Goal: Transaction & Acquisition: Purchase product/service

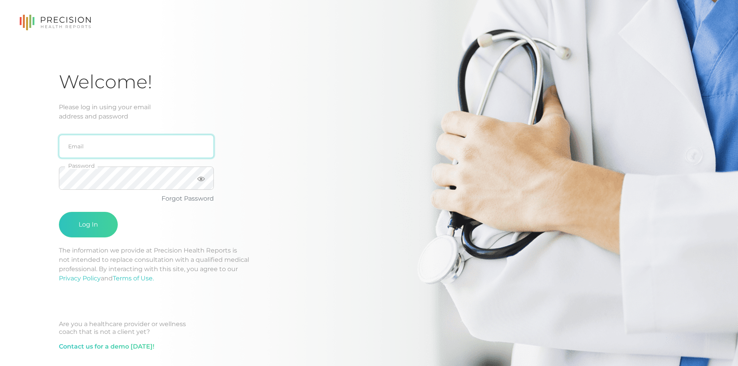
click at [122, 148] on input "email" at bounding box center [136, 146] width 155 height 23
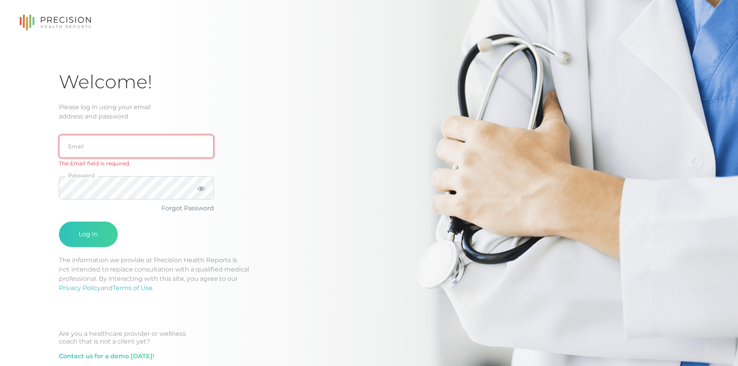
type input "[EMAIL_ADDRESS][DOMAIN_NAME]"
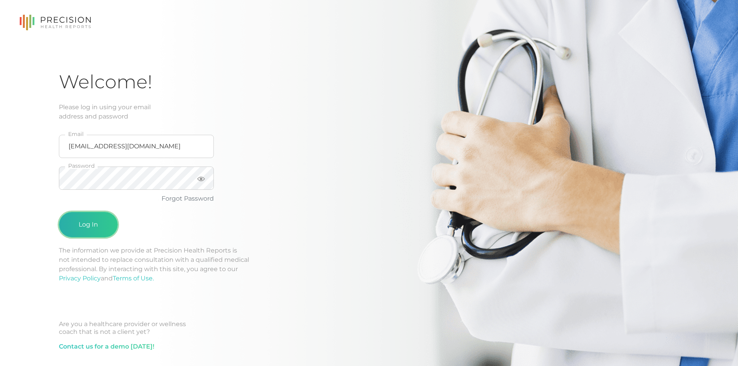
click at [94, 227] on button "Log In" at bounding box center [88, 225] width 59 height 26
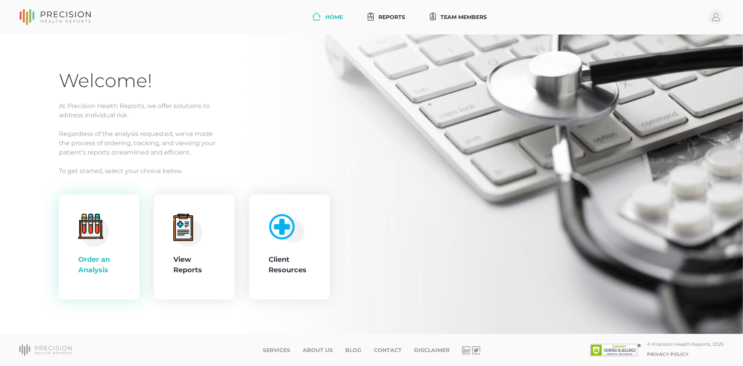
click at [101, 239] on icon ".cls-4{fill:#f3f3f3}.cls-5{fill:#e4e4e4}.cls-6{fill:#bbf7ff}.cls-7{fill:#8bf0ff…" at bounding box center [93, 230] width 31 height 33
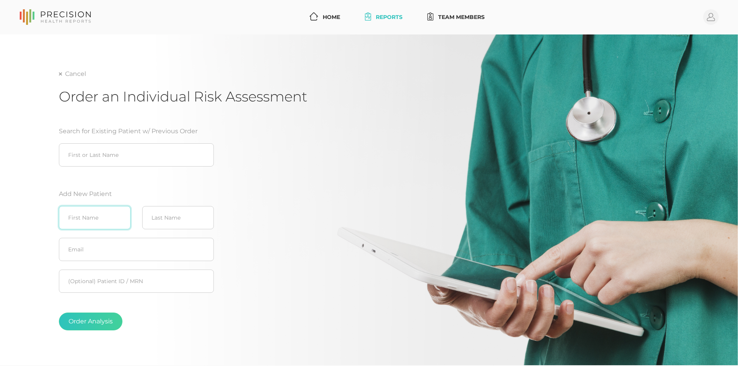
click at [107, 216] on input "text" at bounding box center [95, 217] width 72 height 23
type input "[PERSON_NAME]"
click at [115, 252] on input "text" at bounding box center [136, 249] width 155 height 23
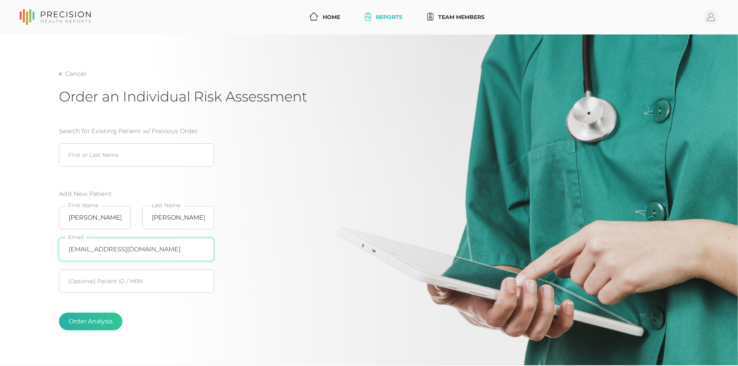
type input "[EMAIL_ADDRESS][DOMAIN_NAME]"
click at [86, 319] on button "Order Analysis" at bounding box center [91, 321] width 64 height 18
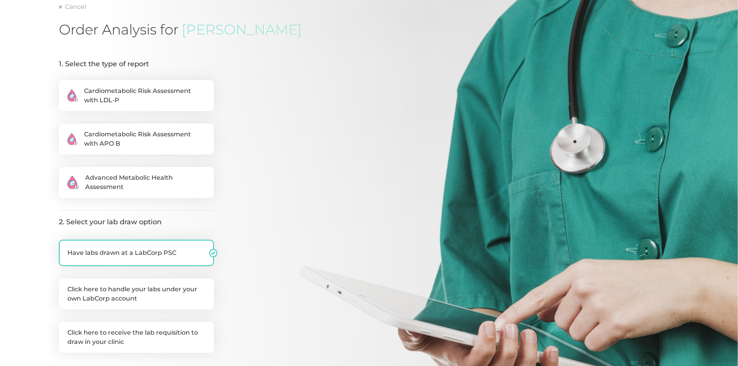
scroll to position [155, 0]
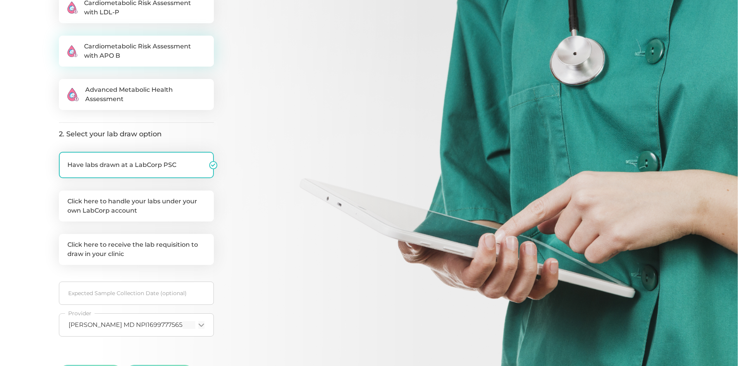
click at [145, 45] on span "Cardiometabolic Risk Assessment with APO B" at bounding box center [144, 51] width 121 height 19
click at [65, 43] on input ".cls-2{fill:#fa759e}.cls-4{fill:#ffd7e5}.cls-8{fill:#3a2c60} Cardiometabolic Ri…" at bounding box center [62, 40] width 6 height 8
radio input "true"
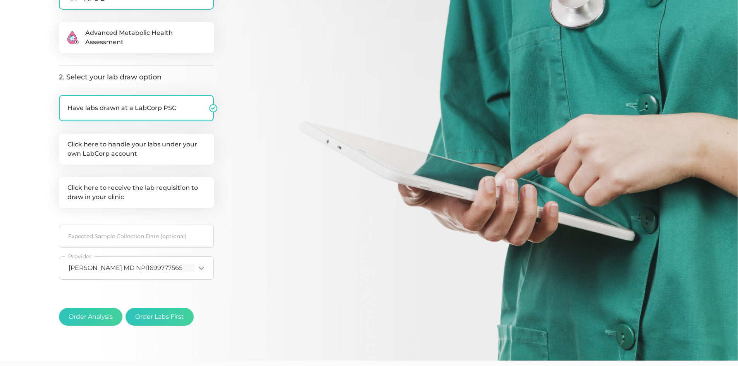
scroll to position [239, 0]
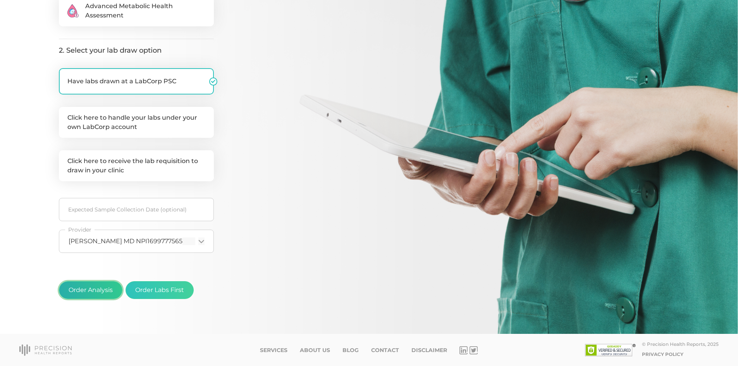
click at [96, 288] on button "Order Analysis" at bounding box center [91, 290] width 64 height 18
